Goal: Task Accomplishment & Management: Manage account settings

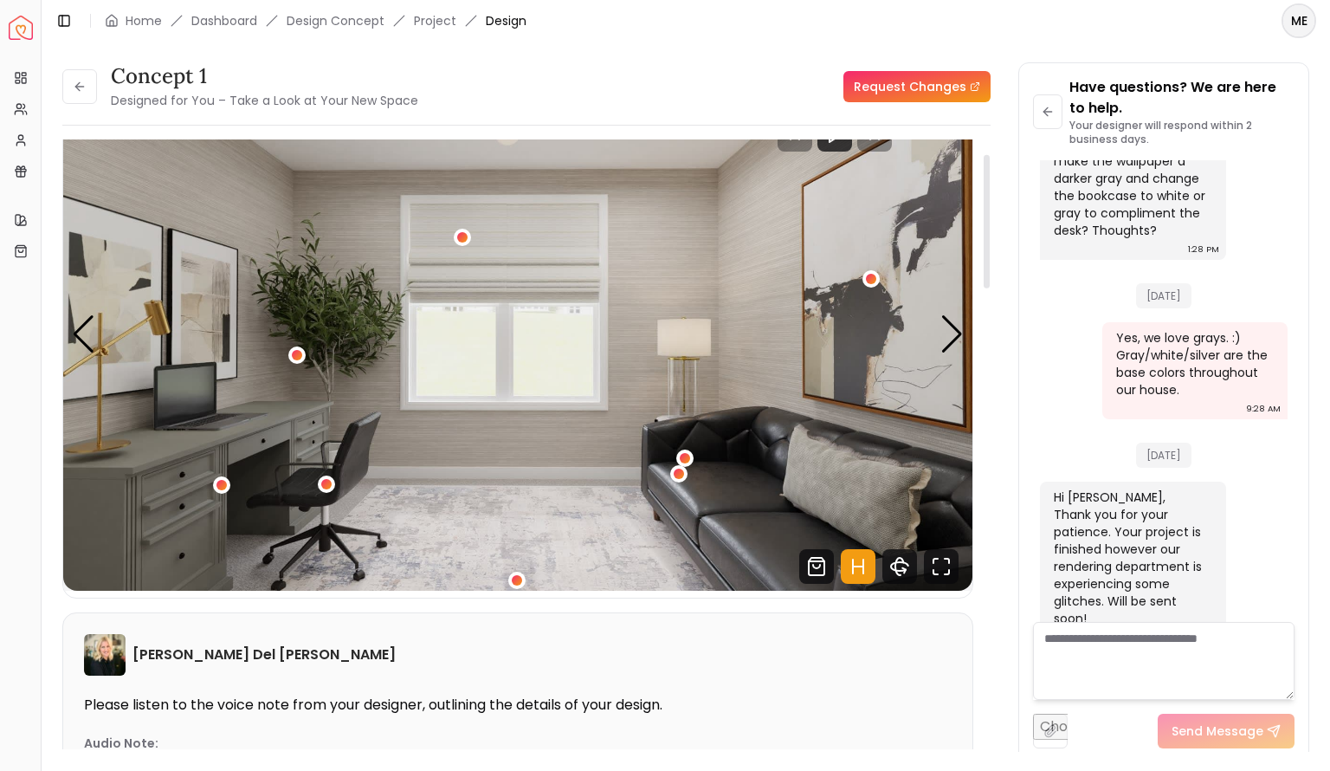
scroll to position [69, 0]
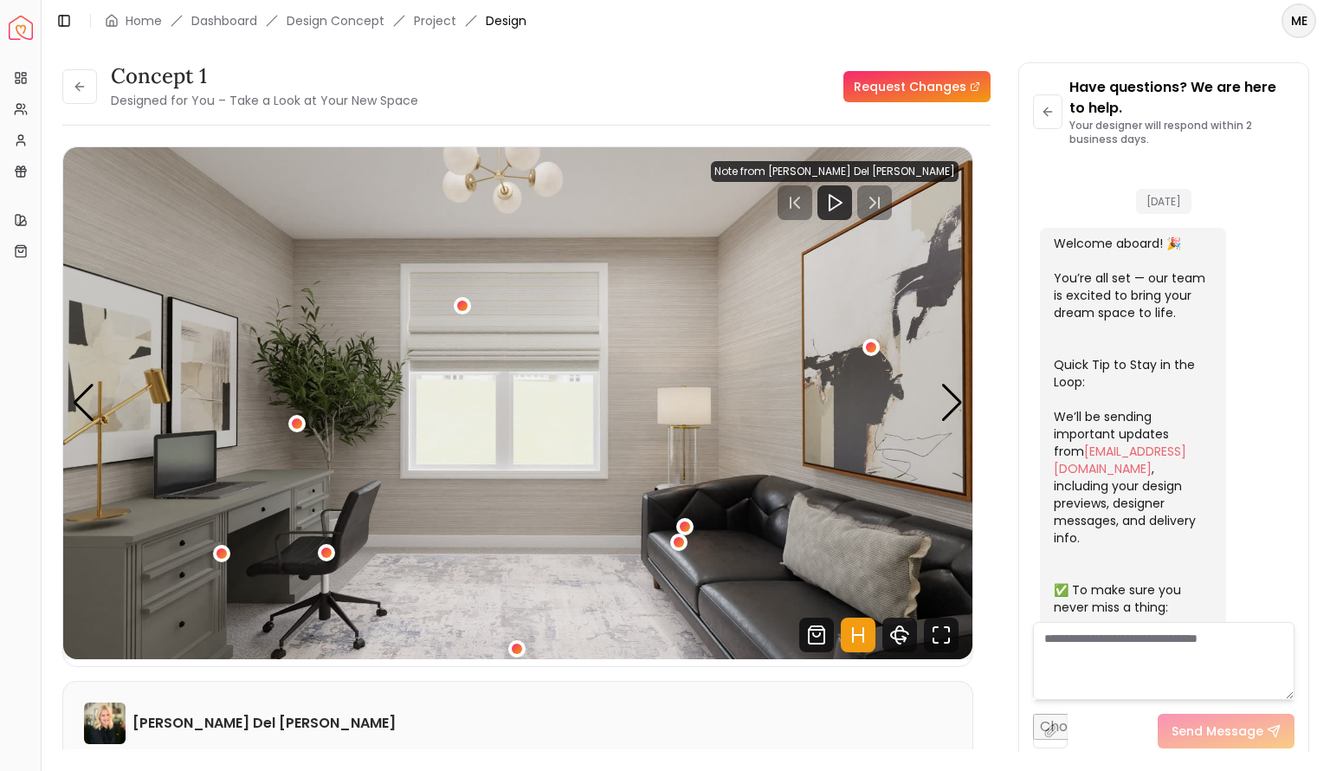
scroll to position [4291, 0]
